Goal: Task Accomplishment & Management: Use online tool/utility

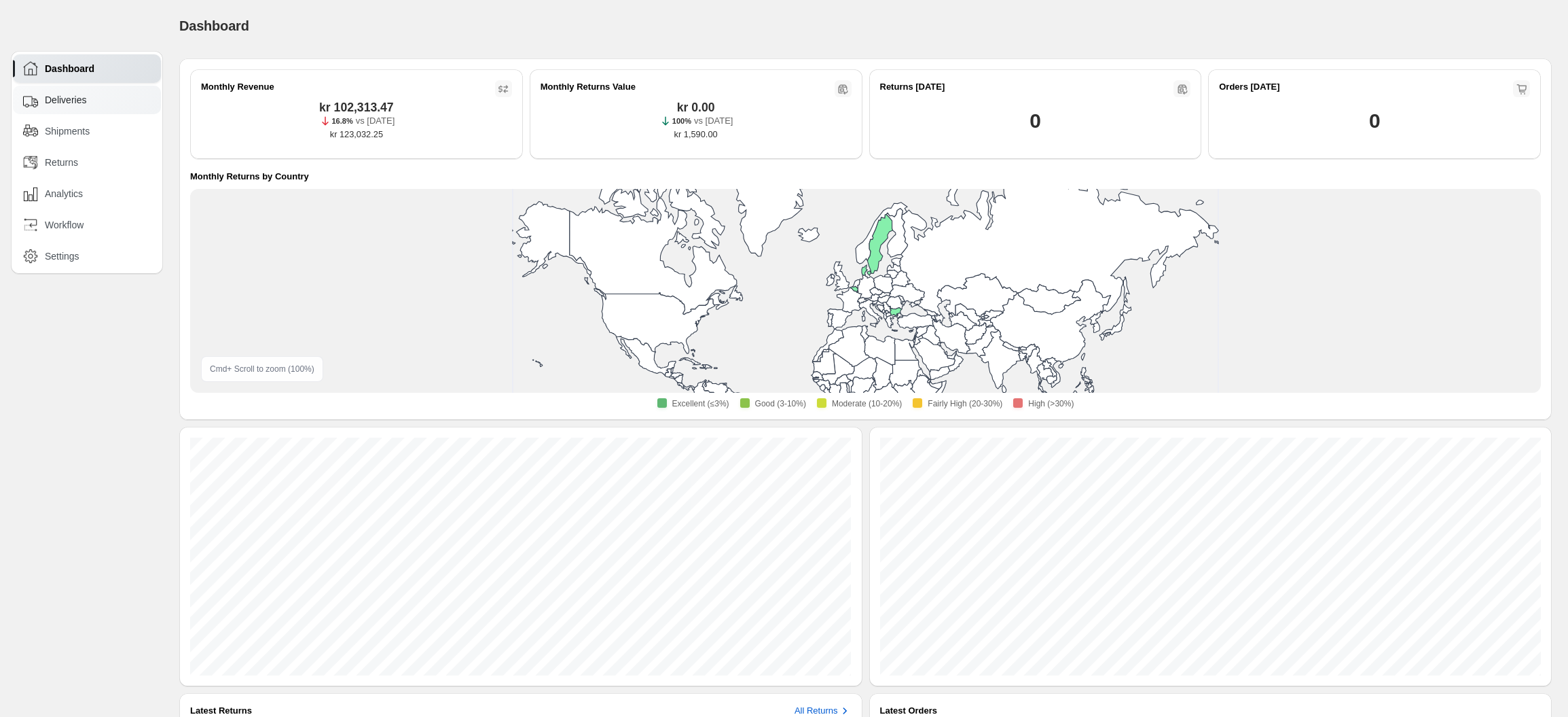
click at [40, 99] on div "Deliveries" at bounding box center [88, 99] width 130 height 15
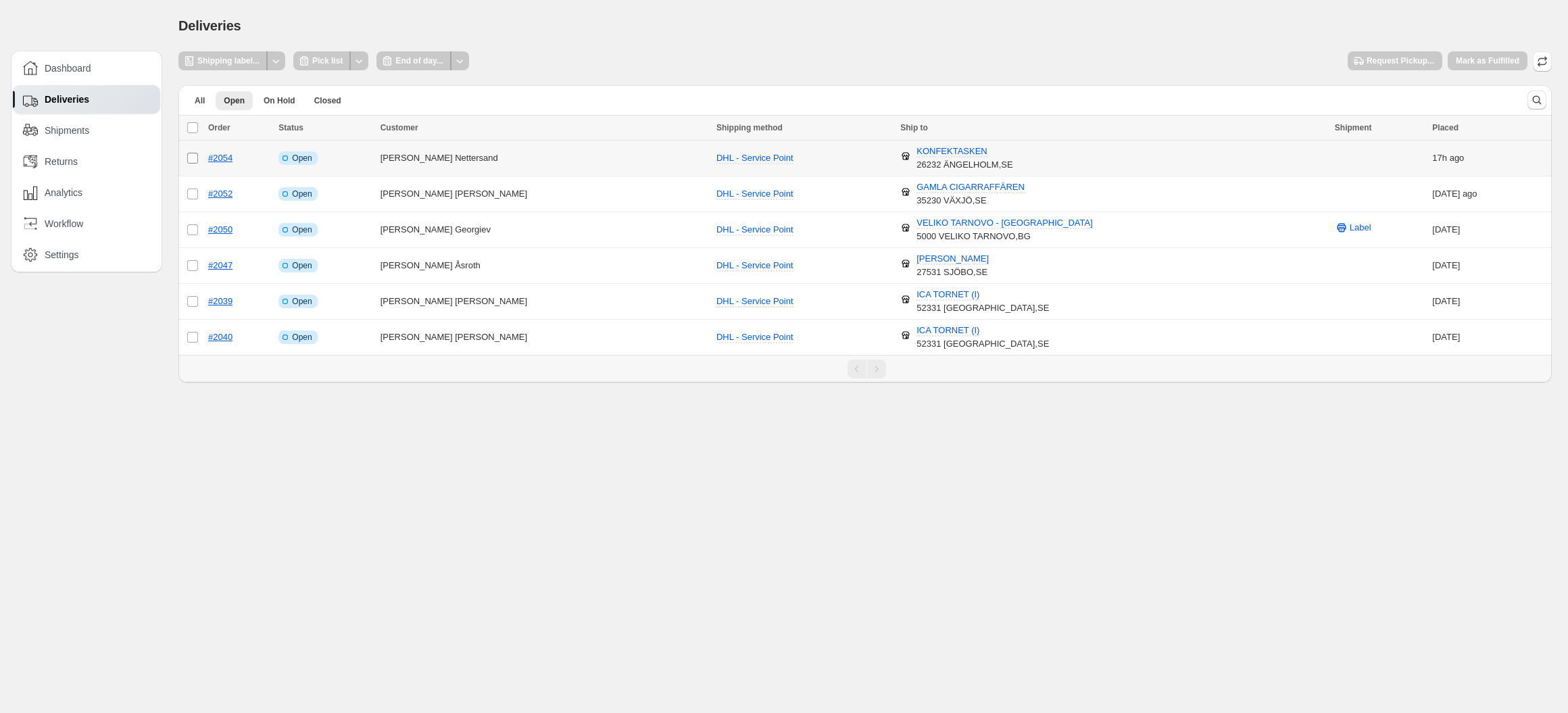
click at [191, 163] on span at bounding box center [193, 158] width 12 height 12
click at [188, 158] on td "Select order" at bounding box center [191, 158] width 25 height 35
click at [193, 188] on td "Select order" at bounding box center [191, 194] width 25 height 35
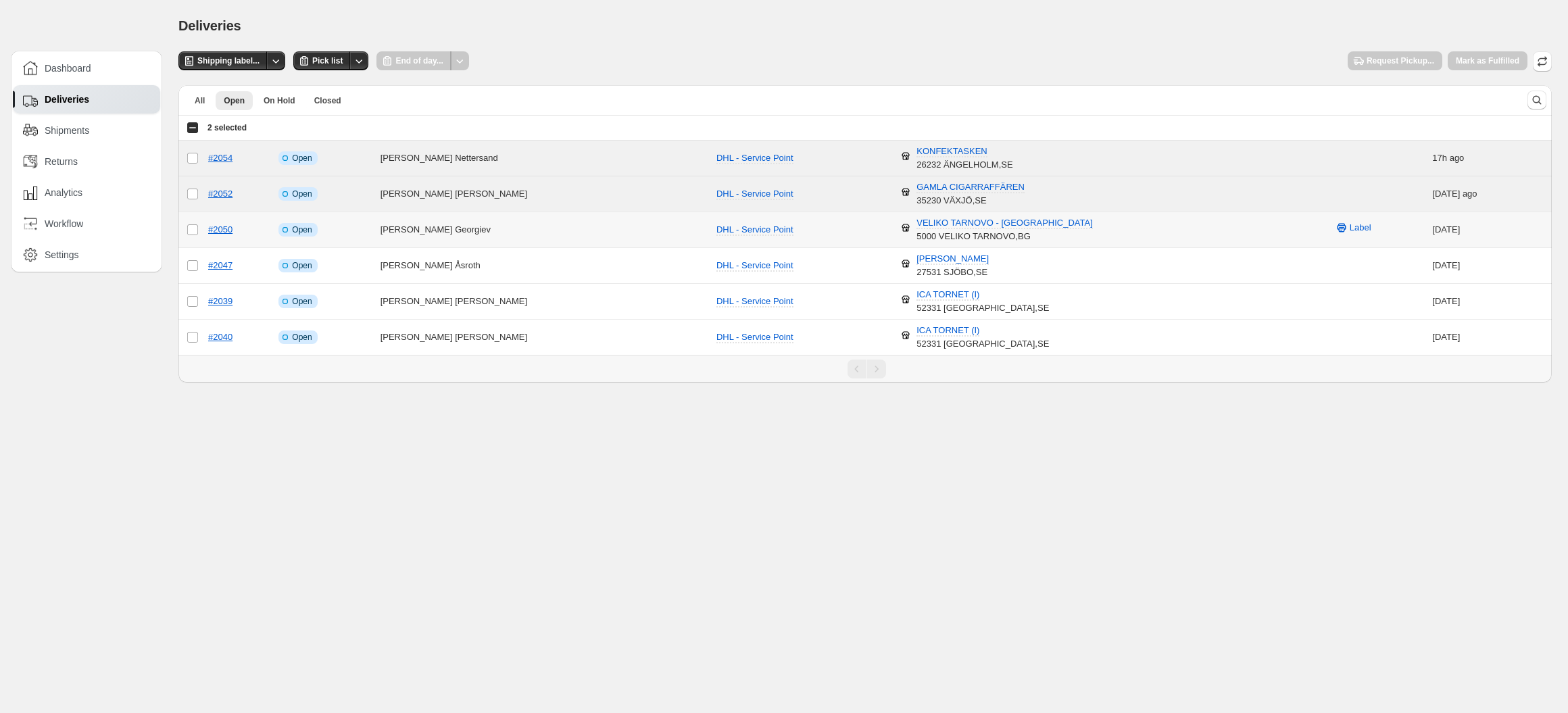
click at [199, 221] on td "Select order" at bounding box center [191, 230] width 25 height 35
click at [326, 60] on span "Pick list" at bounding box center [327, 61] width 30 height 11
click at [231, 61] on span "Shipping label..." at bounding box center [228, 61] width 63 height 11
click at [193, 127] on div "Select all 6 orders 3 selected" at bounding box center [217, 128] width 60 height 12
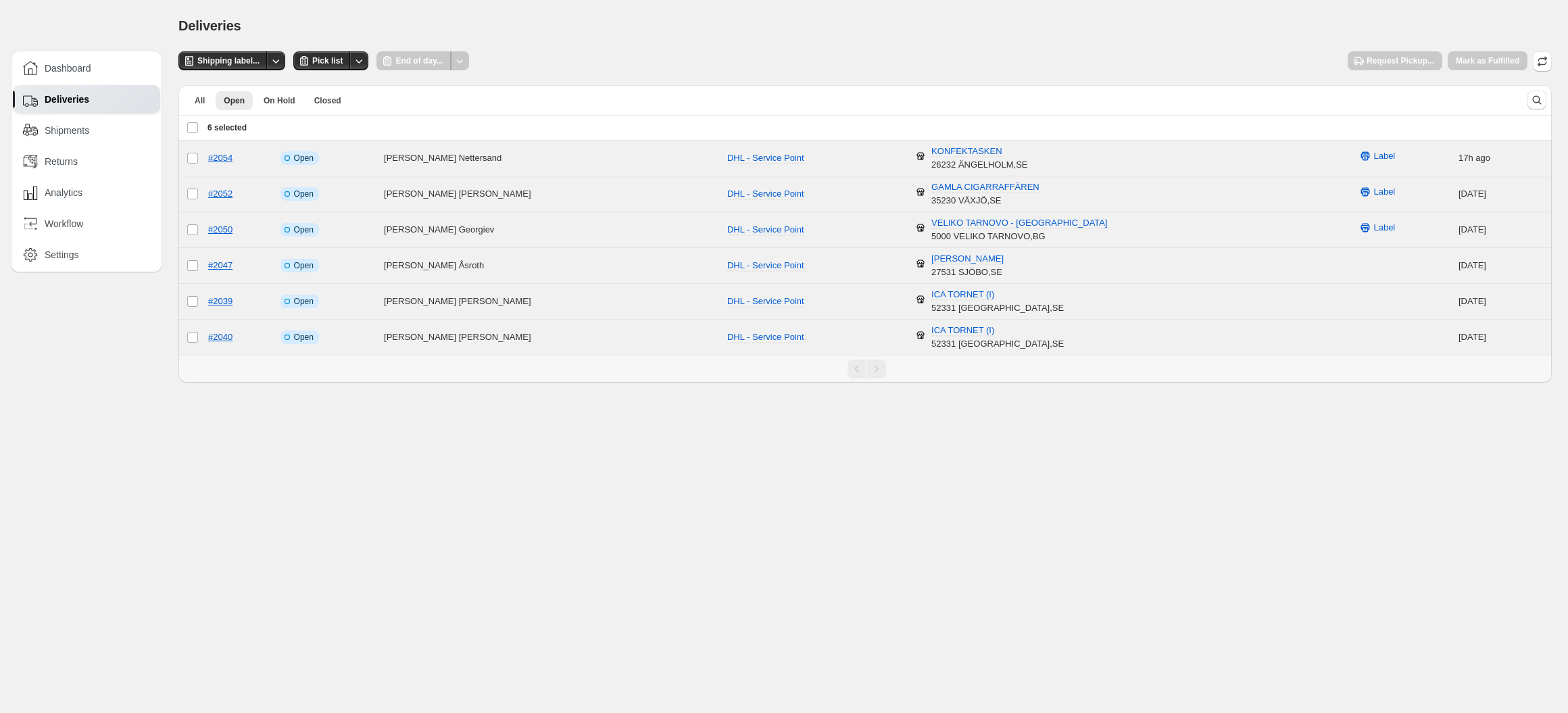
click at [193, 127] on div "Deselect all 6 orders 6 selected" at bounding box center [217, 128] width 60 height 12
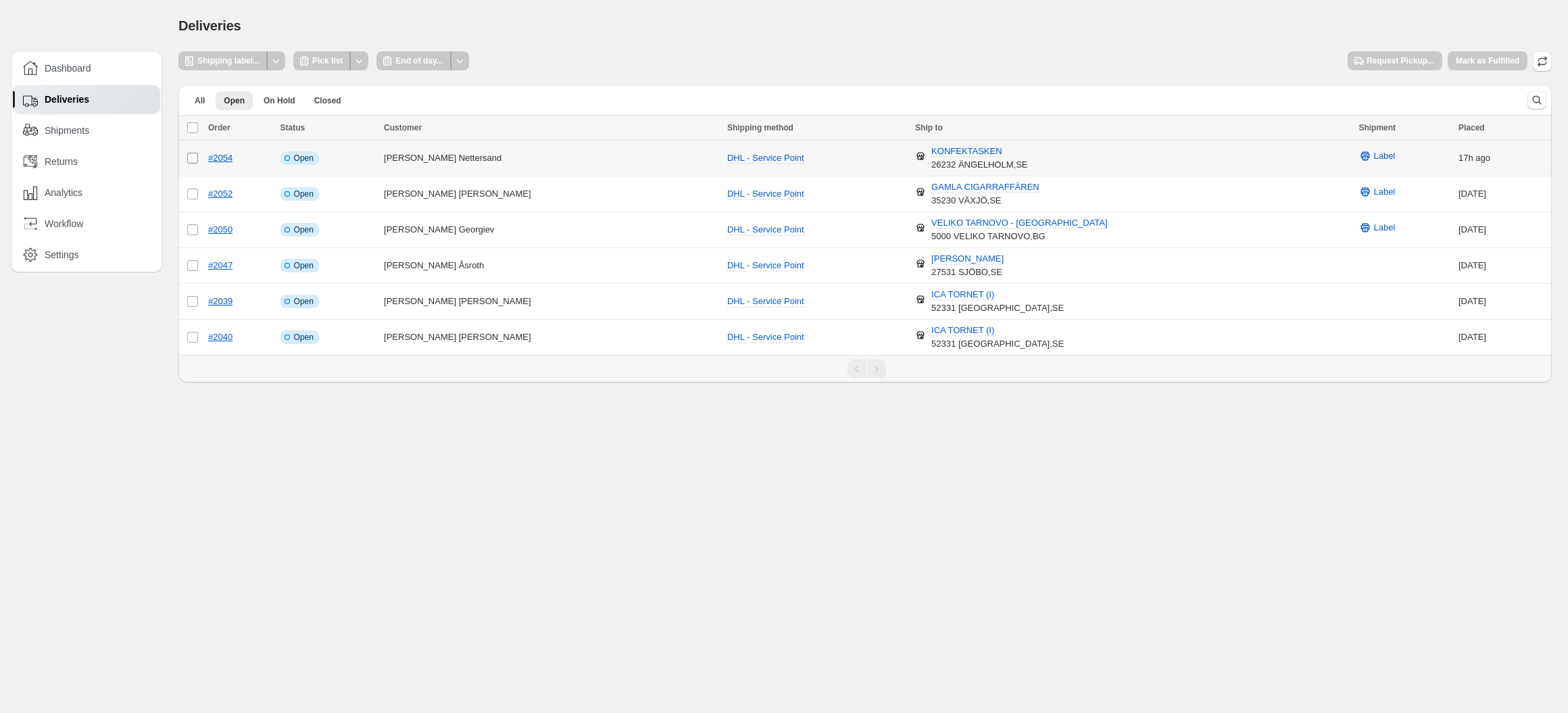
click at [197, 155] on td "Select order" at bounding box center [191, 158] width 25 height 35
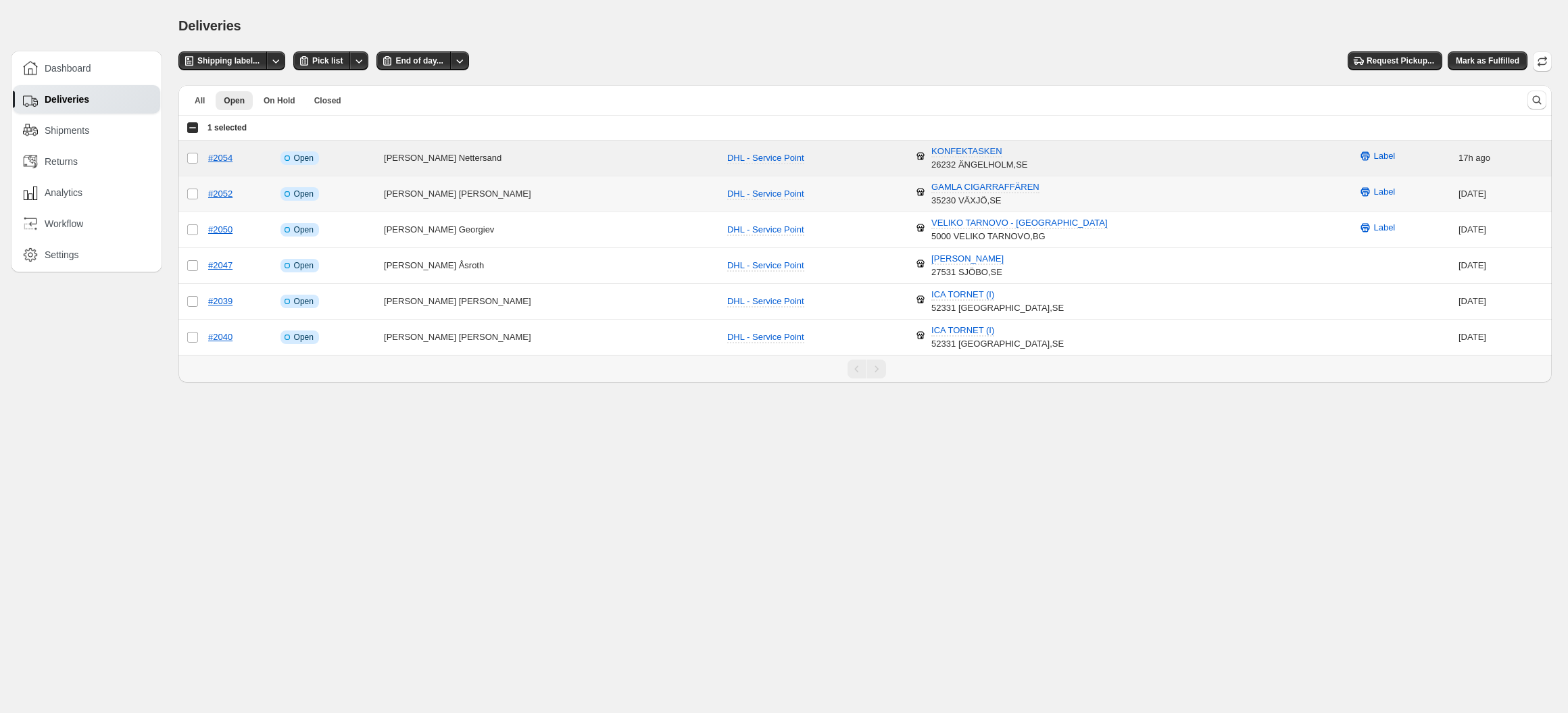
drag, startPoint x: 198, startPoint y: 149, endPoint x: 198, endPoint y: 207, distance: 58.0
click at [198, 199] on td "Select order" at bounding box center [191, 194] width 25 height 35
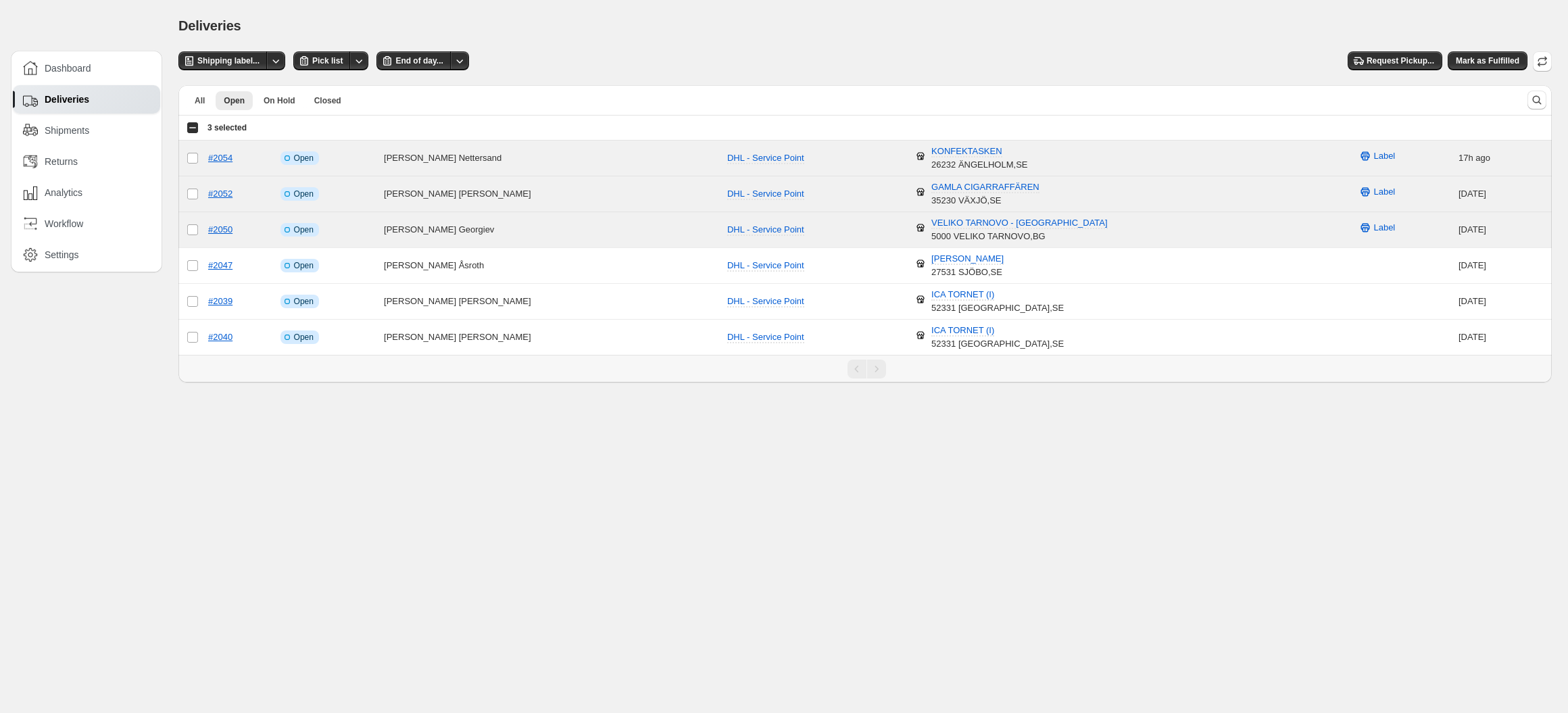
click at [671, 32] on div "Deliveries" at bounding box center [865, 25] width 1374 height 19
click at [1373, 59] on span "Request Pickup..." at bounding box center [1401, 61] width 68 height 11
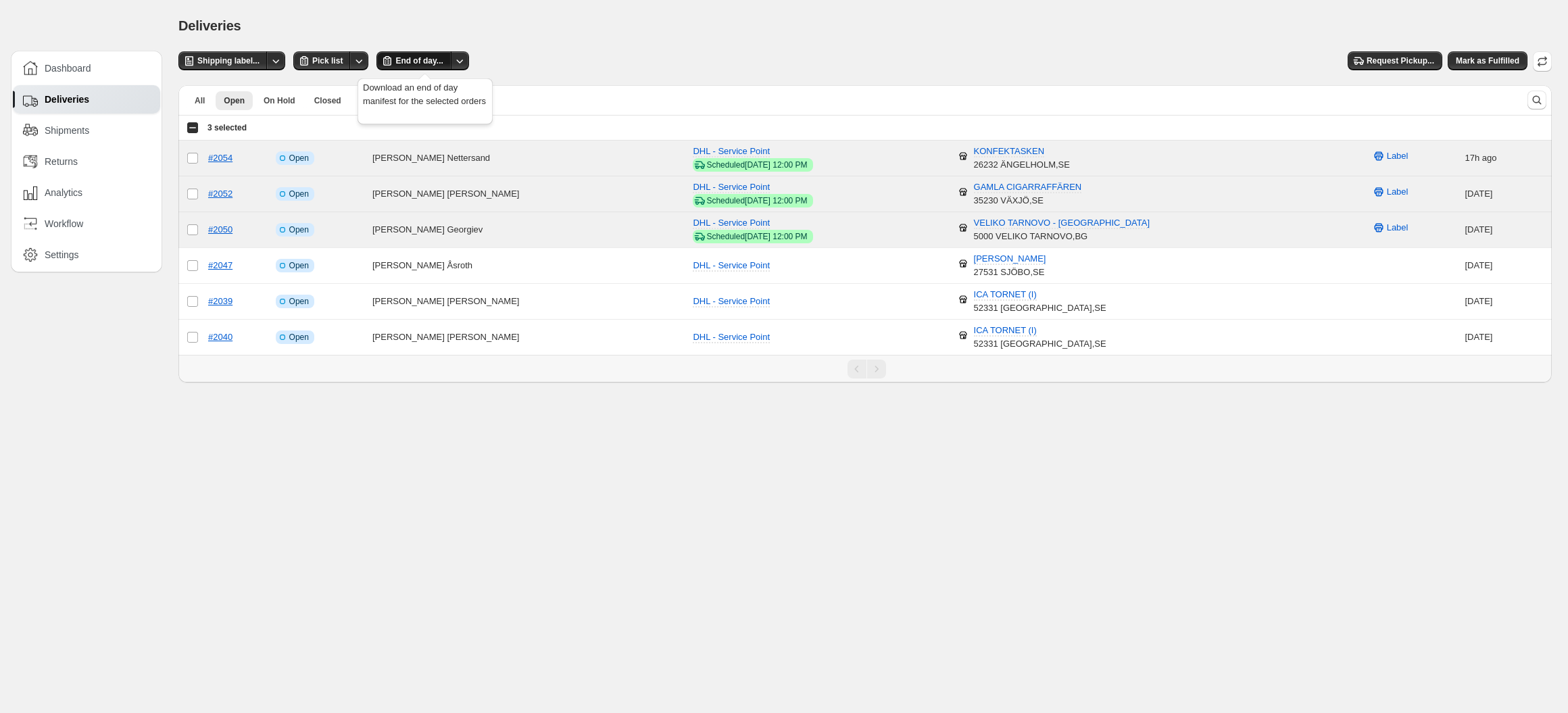
click at [443, 62] on span "End of day..." at bounding box center [418, 61] width 47 height 11
click at [1472, 68] on button "Mark as Fulfilled" at bounding box center [1487, 61] width 79 height 19
